Goal: Task Accomplishment & Management: Complete application form

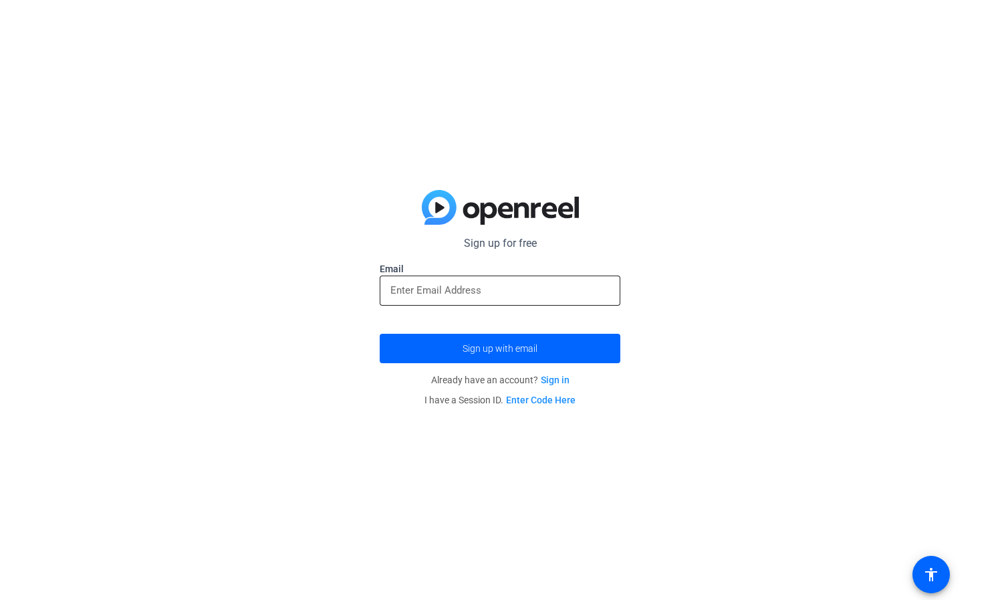
click at [416, 287] on input "email" at bounding box center [499, 290] width 219 height 16
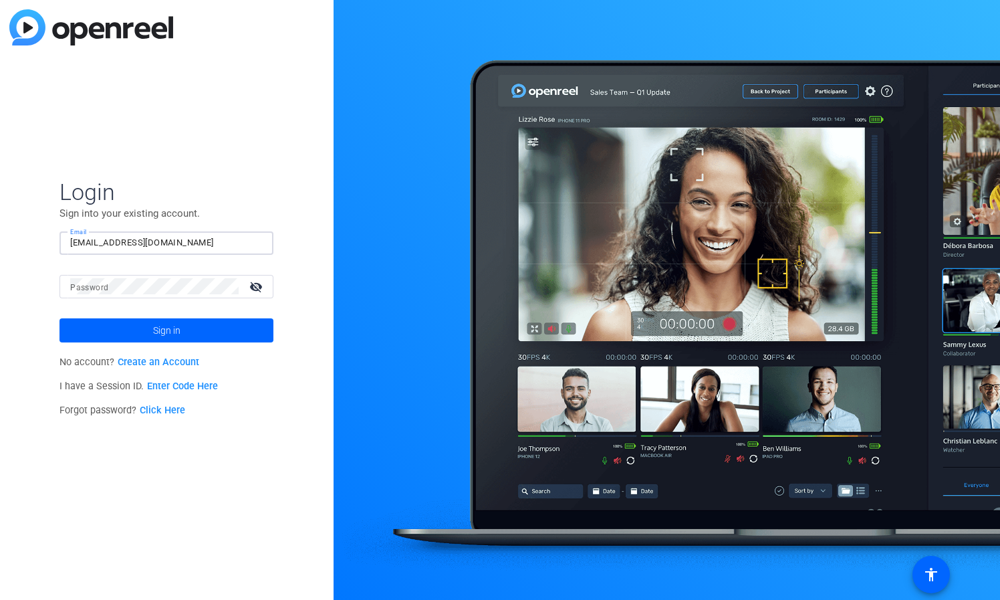
type input "annapeck200@gmail.com"
click at [108, 287] on mat-label "Password" at bounding box center [89, 287] width 38 height 9
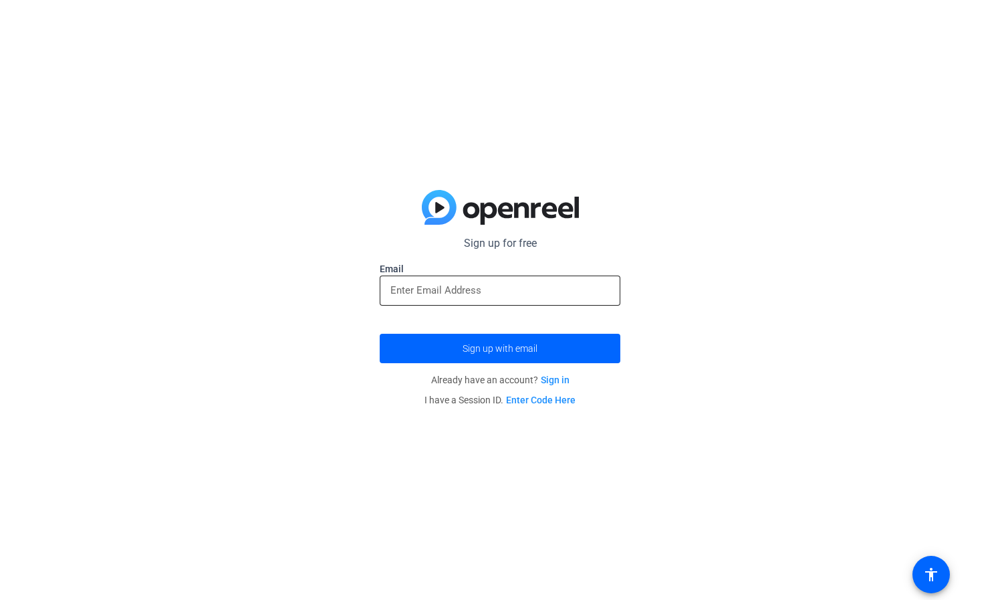
click at [416, 290] on input "email" at bounding box center [499, 290] width 219 height 16
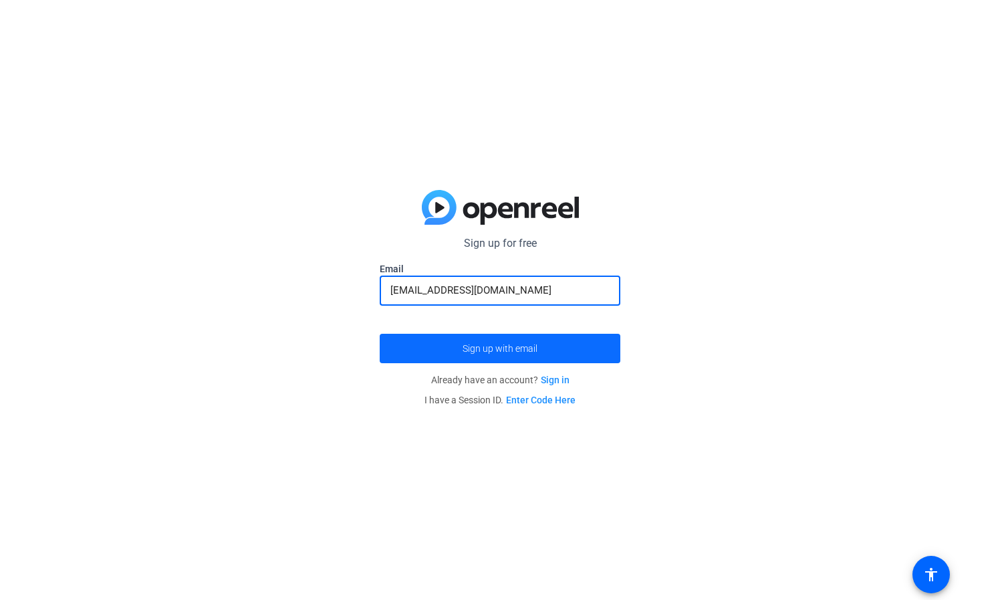
type input "annapeck800@gmail.com"
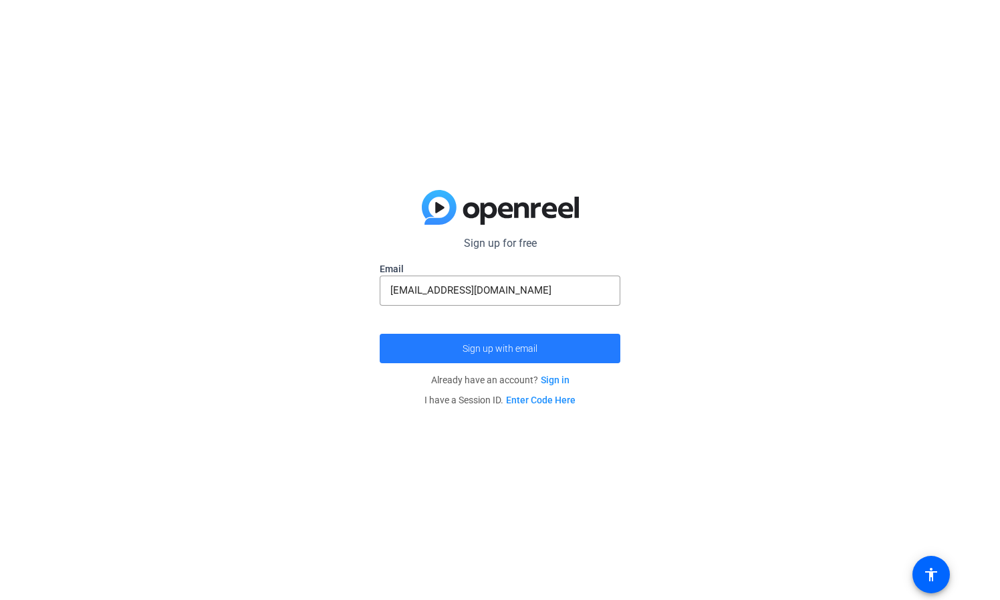
click at [515, 356] on span "submit" at bounding box center [500, 348] width 241 height 32
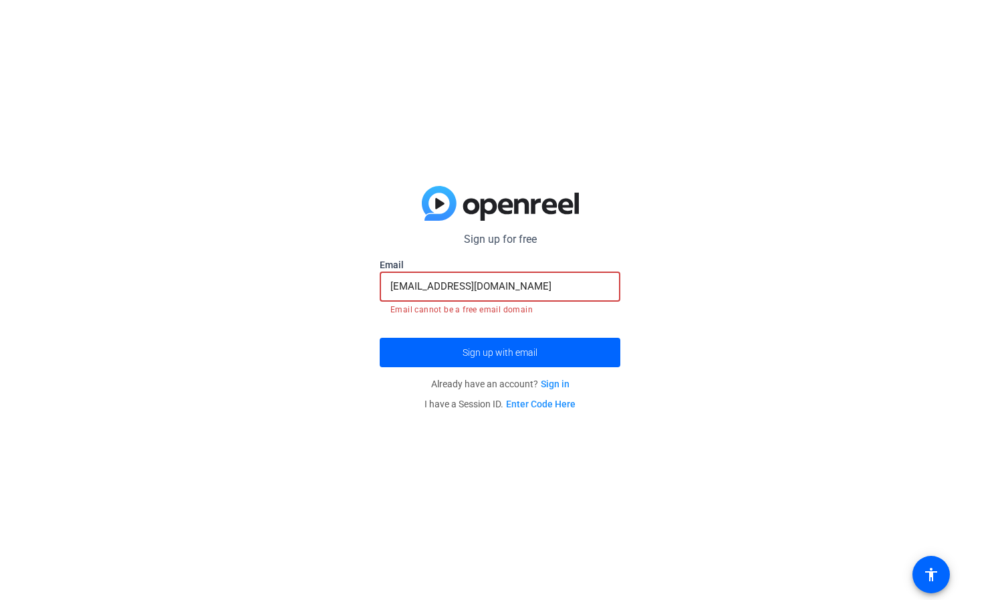
drag, startPoint x: 520, startPoint y: 285, endPoint x: 404, endPoint y: 275, distance: 116.1
click at [404, 275] on div "annapeck800@gmail.com" at bounding box center [499, 286] width 219 height 30
